Goal: Information Seeking & Learning: Learn about a topic

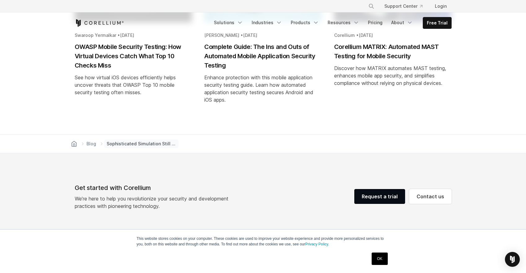
scroll to position [1003, 0]
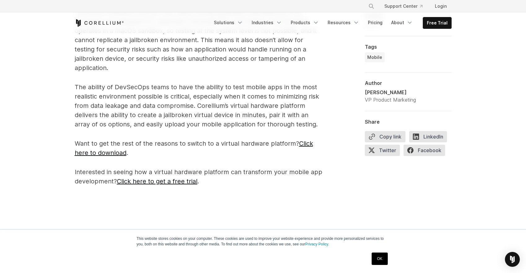
scroll to position [652, 0]
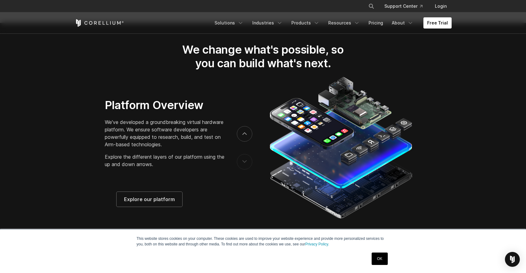
scroll to position [989, 0]
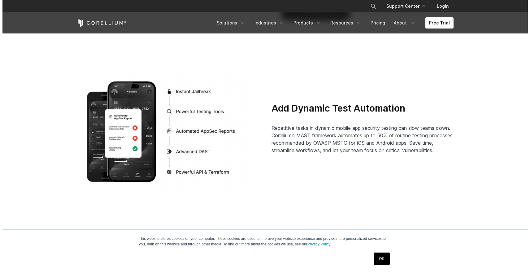
scroll to position [1358, 0]
